Goal: Task Accomplishment & Management: Manage account settings

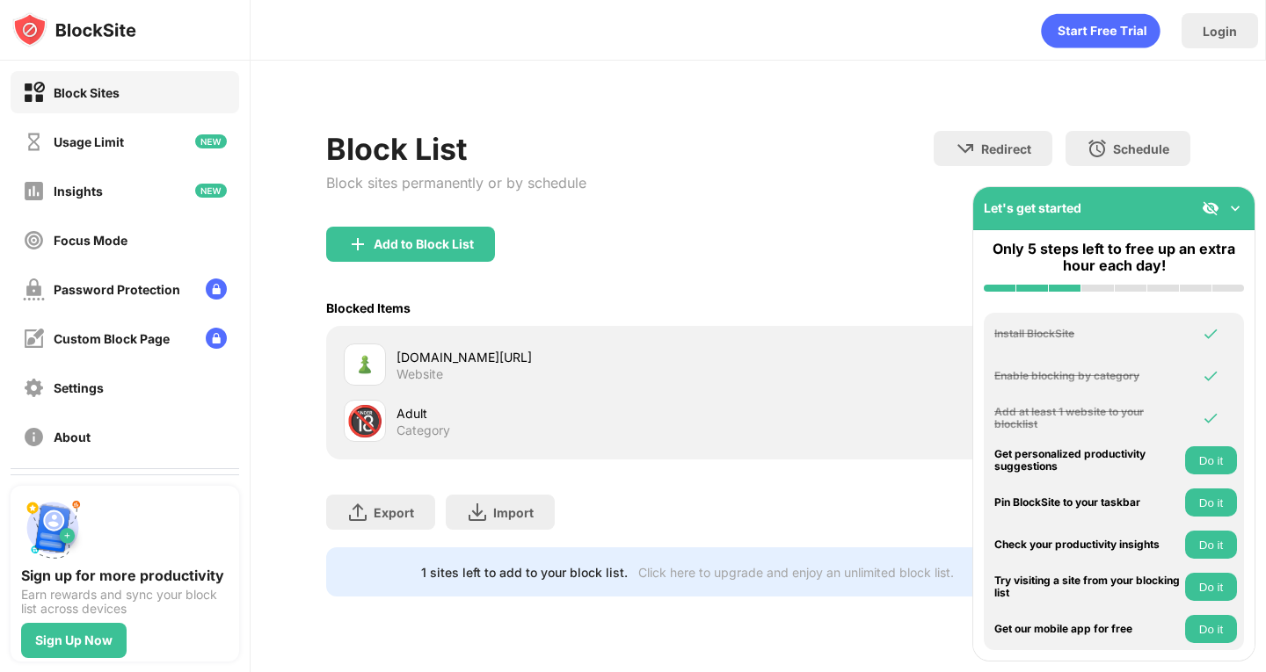
click at [1230, 203] on img at bounding box center [1235, 209] width 18 height 18
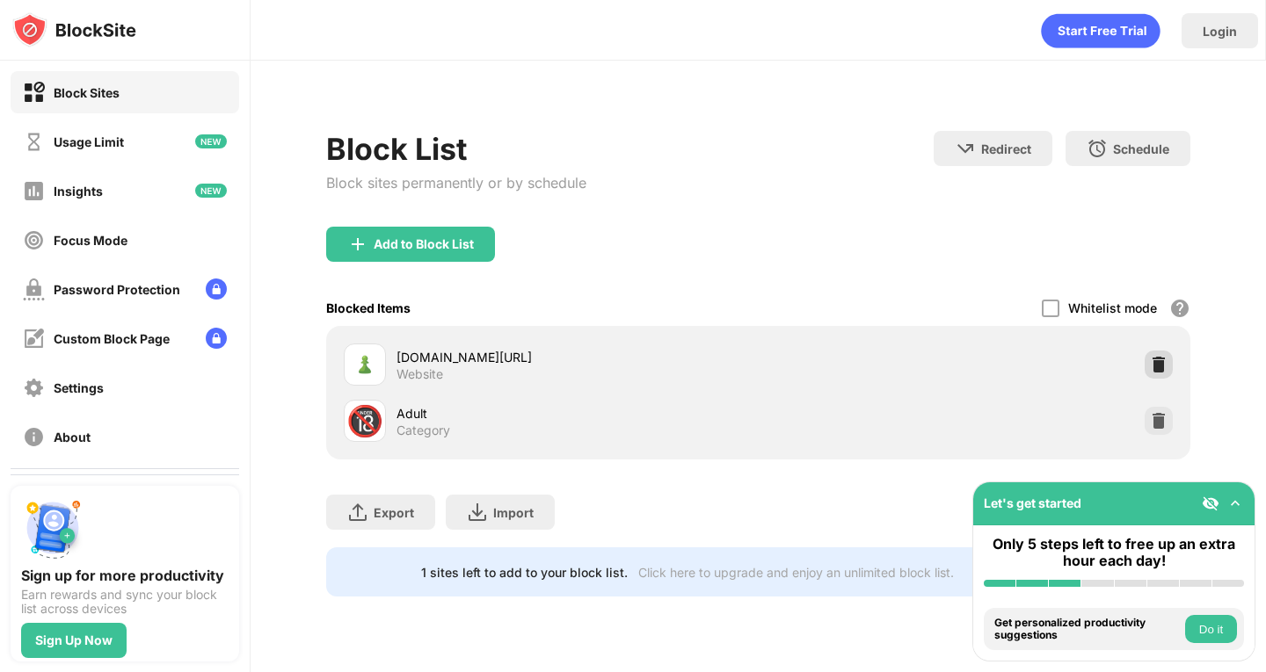
click at [1164, 365] on img at bounding box center [1159, 365] width 18 height 18
